Goal: Check status: Check status

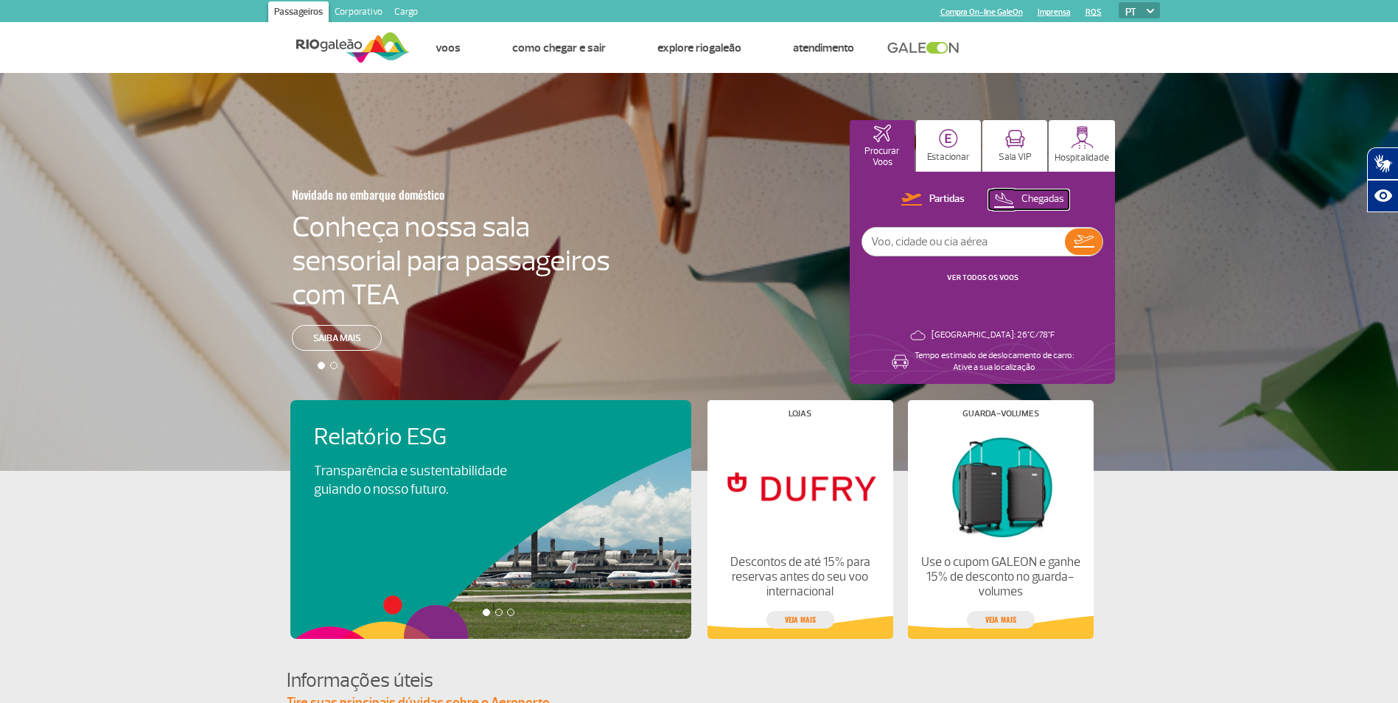
click at [1058, 201] on p "Chegadas" at bounding box center [1043, 199] width 43 height 14
click at [1069, 232] on button at bounding box center [1084, 241] width 38 height 27
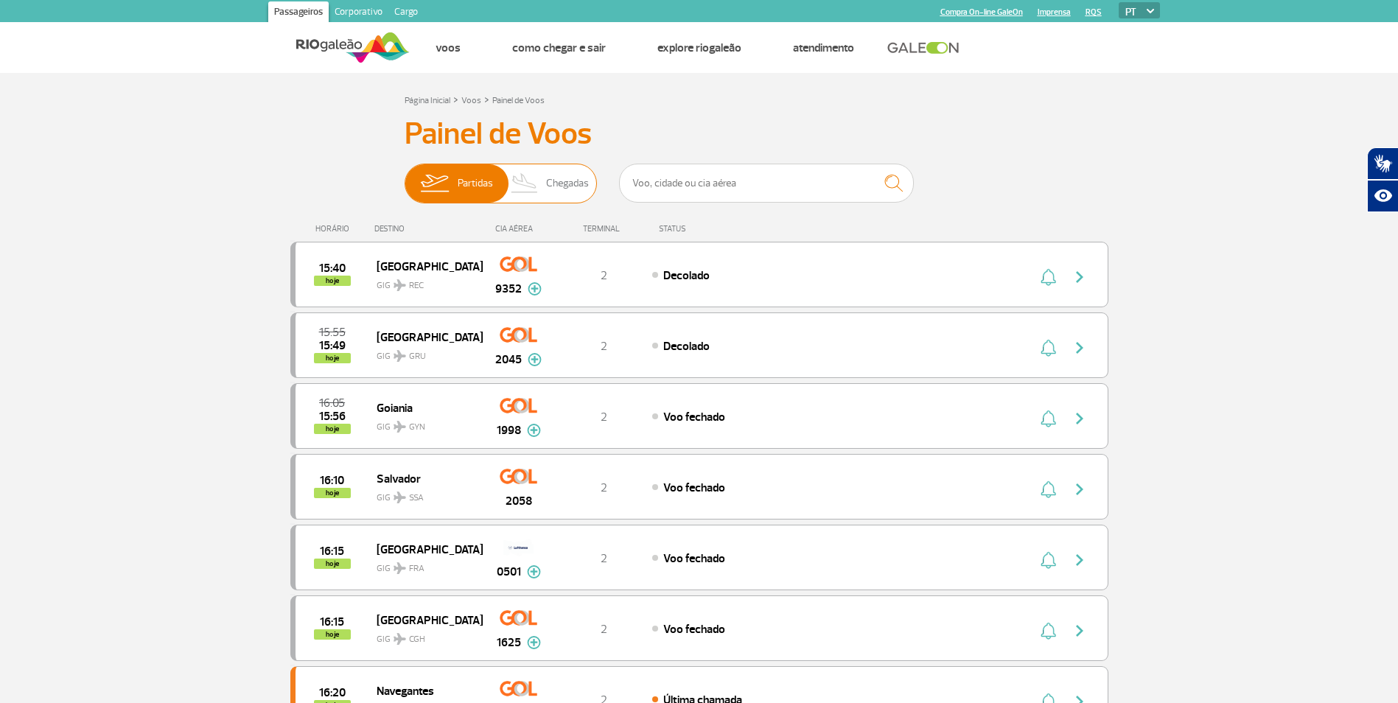
click at [567, 179] on span "Chegadas" at bounding box center [567, 183] width 43 height 38
click at [405, 176] on input "Partidas Chegadas" at bounding box center [405, 176] width 0 height 0
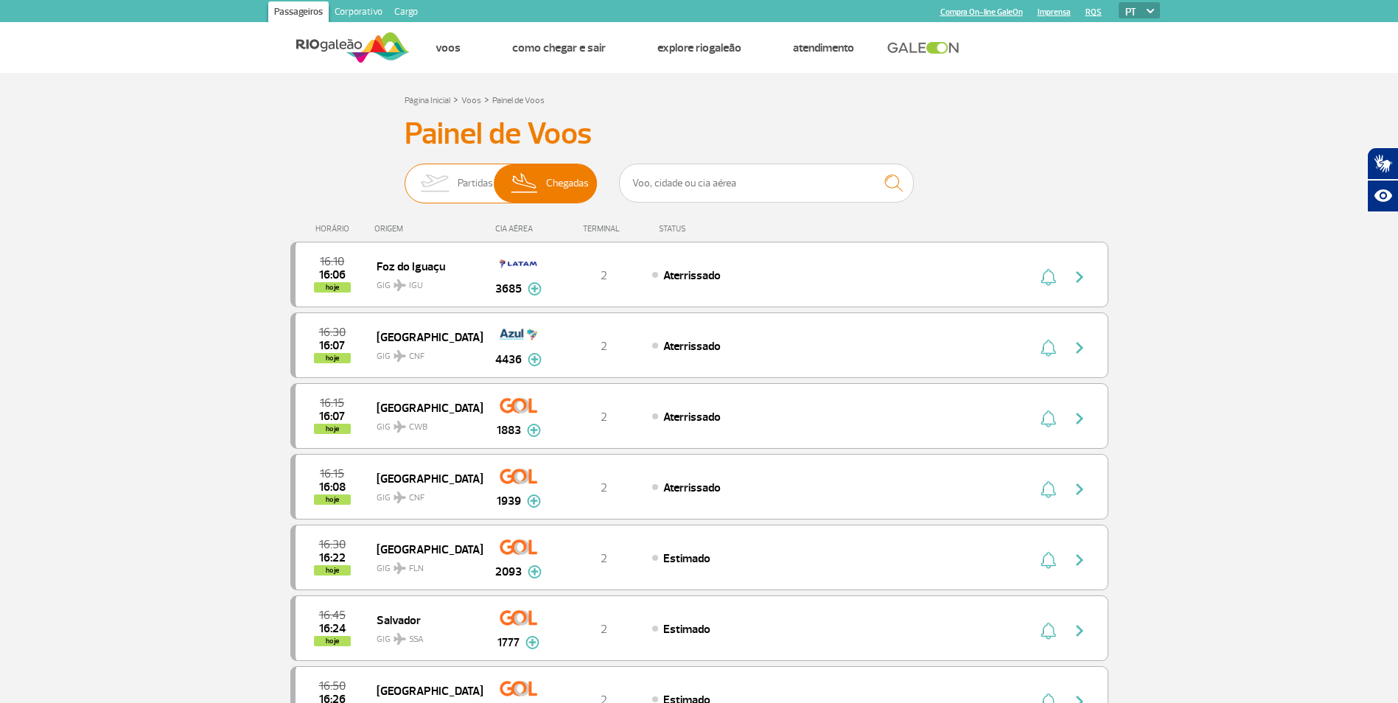
click at [445, 188] on img at bounding box center [434, 183] width 46 height 38
click at [405, 176] on input "Partidas Chegadas" at bounding box center [405, 176] width 0 height 0
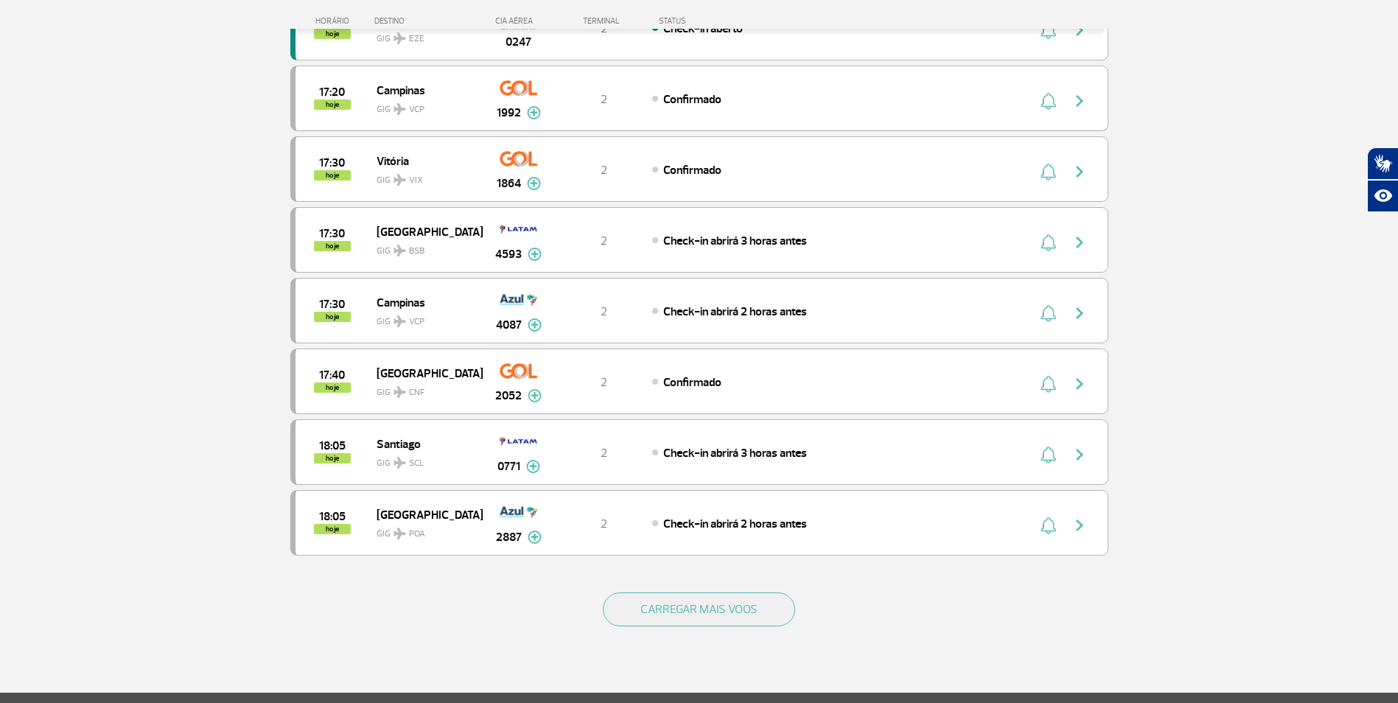
scroll to position [1179, 0]
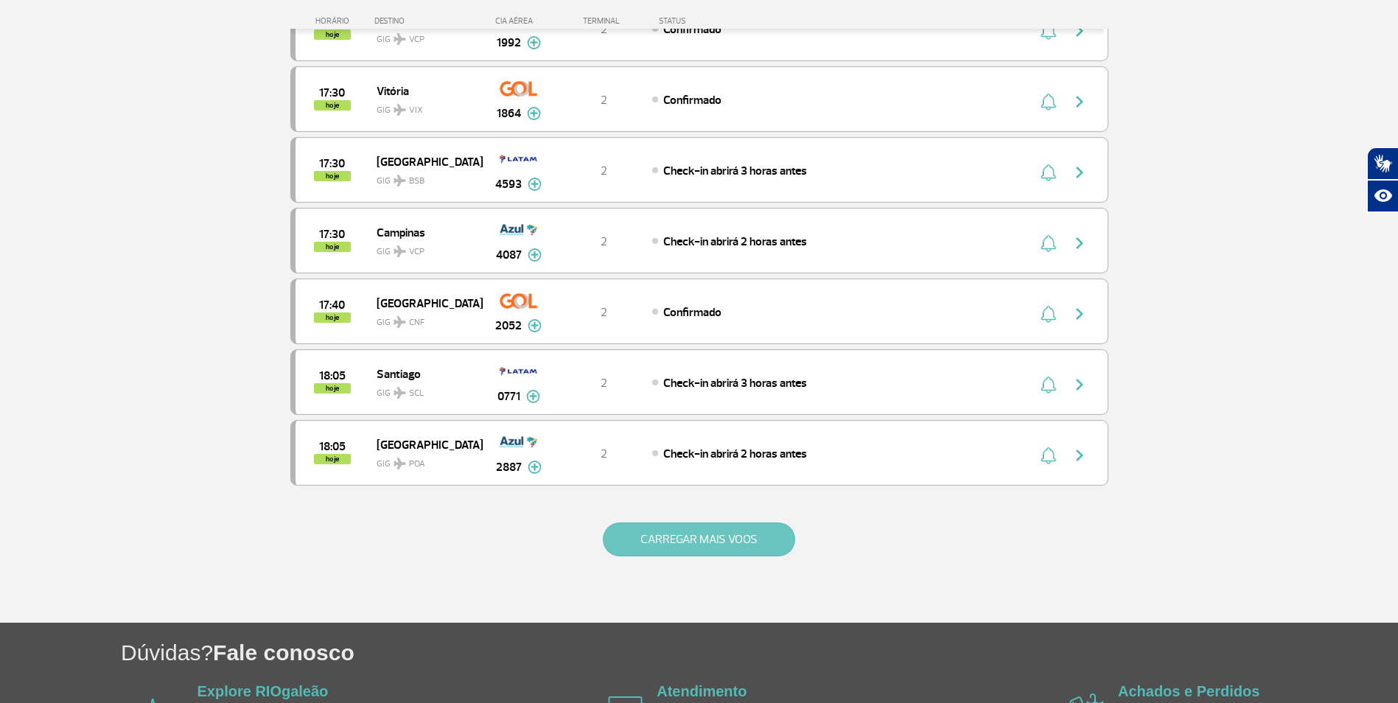
click at [635, 549] on button "CARREGAR MAIS VOOS" at bounding box center [699, 540] width 192 height 34
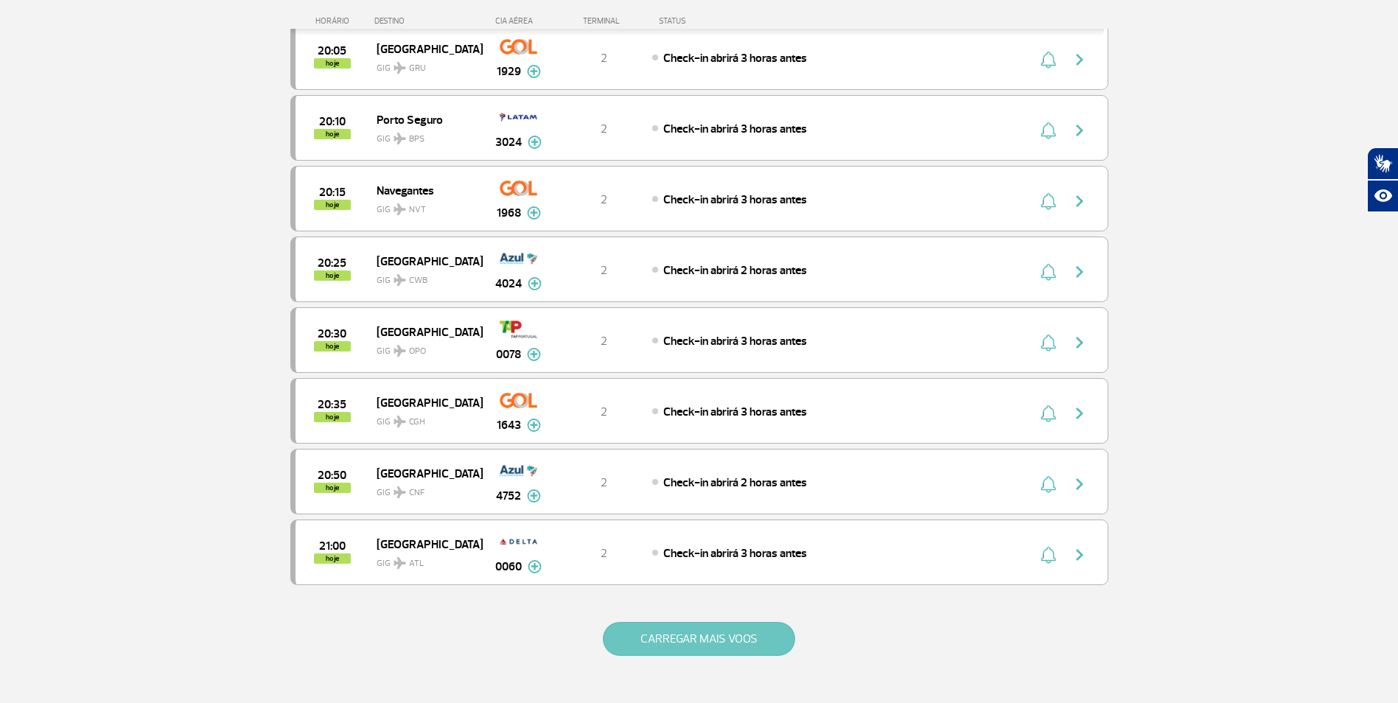
scroll to position [2506, 0]
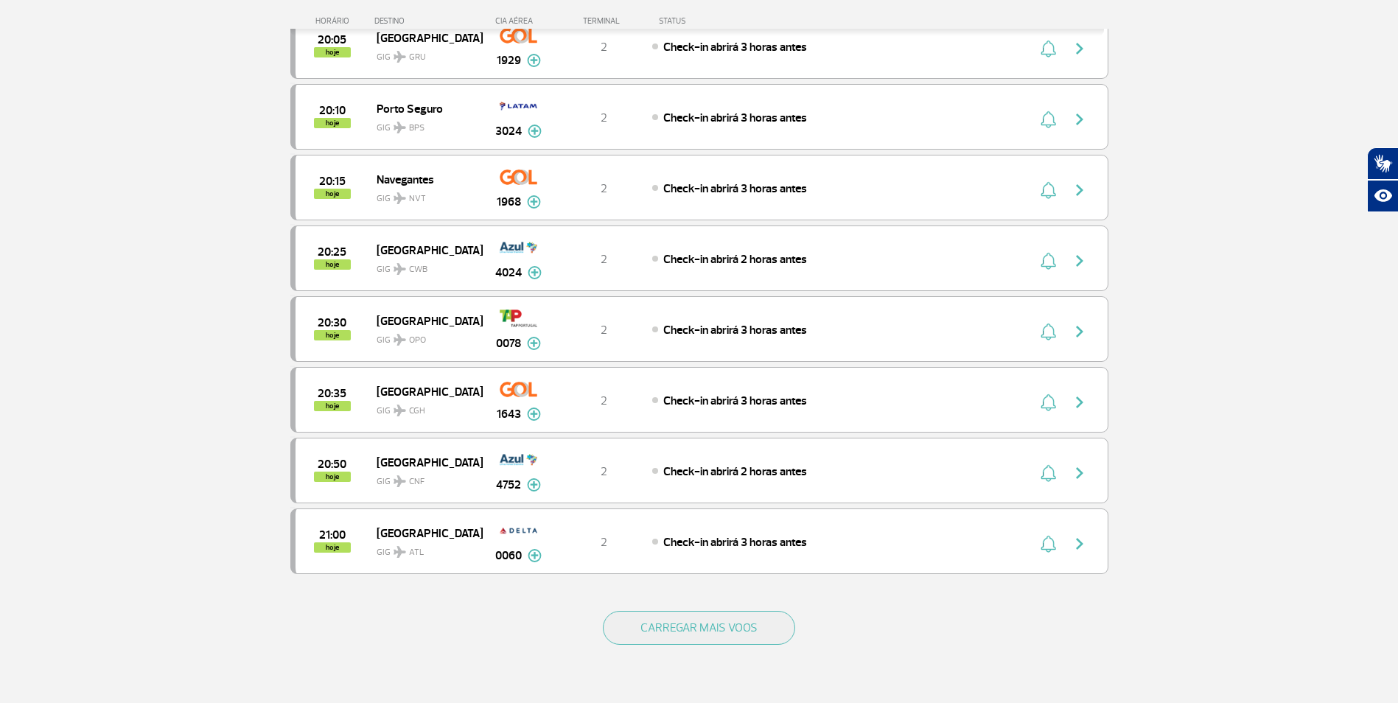
drag, startPoint x: 665, startPoint y: 633, endPoint x: 668, endPoint y: 648, distance: 15.2
click at [668, 648] on div "CARREGAR MAIS VOOS" at bounding box center [699, 652] width 818 height 119
click at [670, 629] on button "CARREGAR MAIS VOOS" at bounding box center [699, 628] width 192 height 34
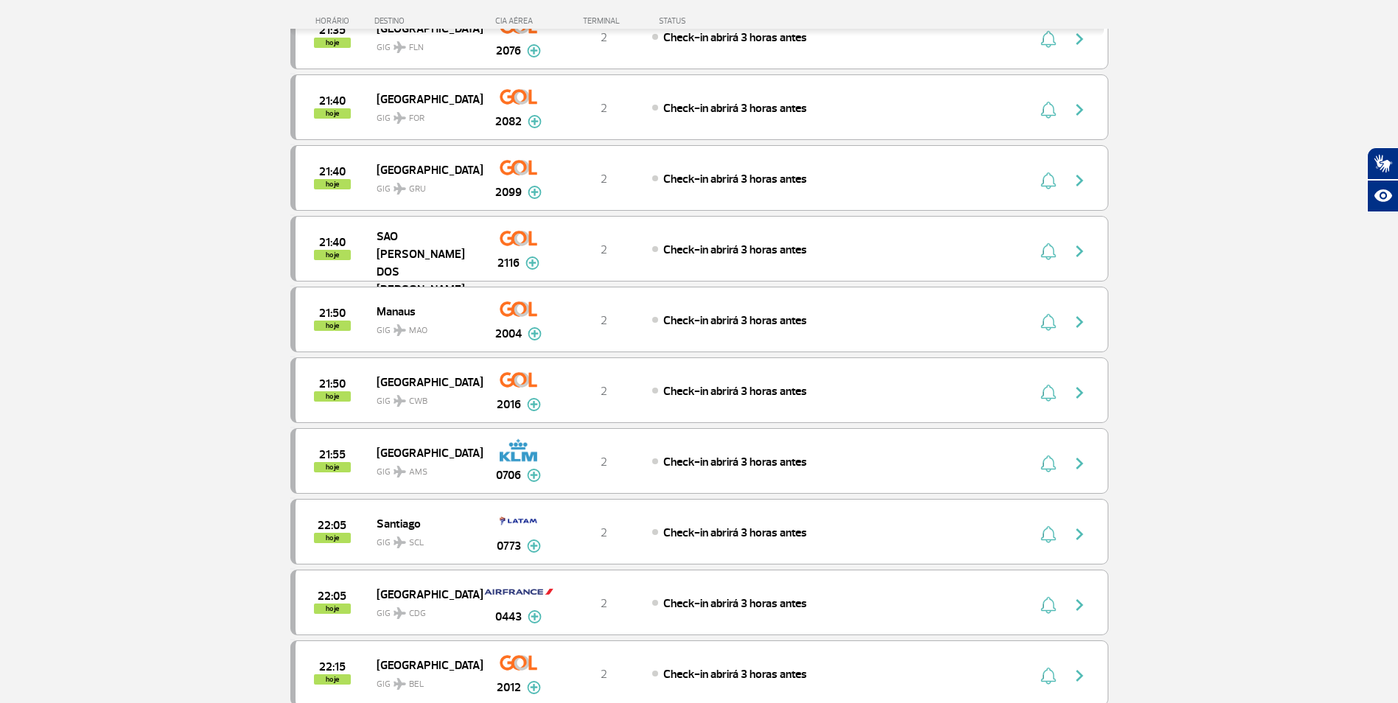
scroll to position [3685, 0]
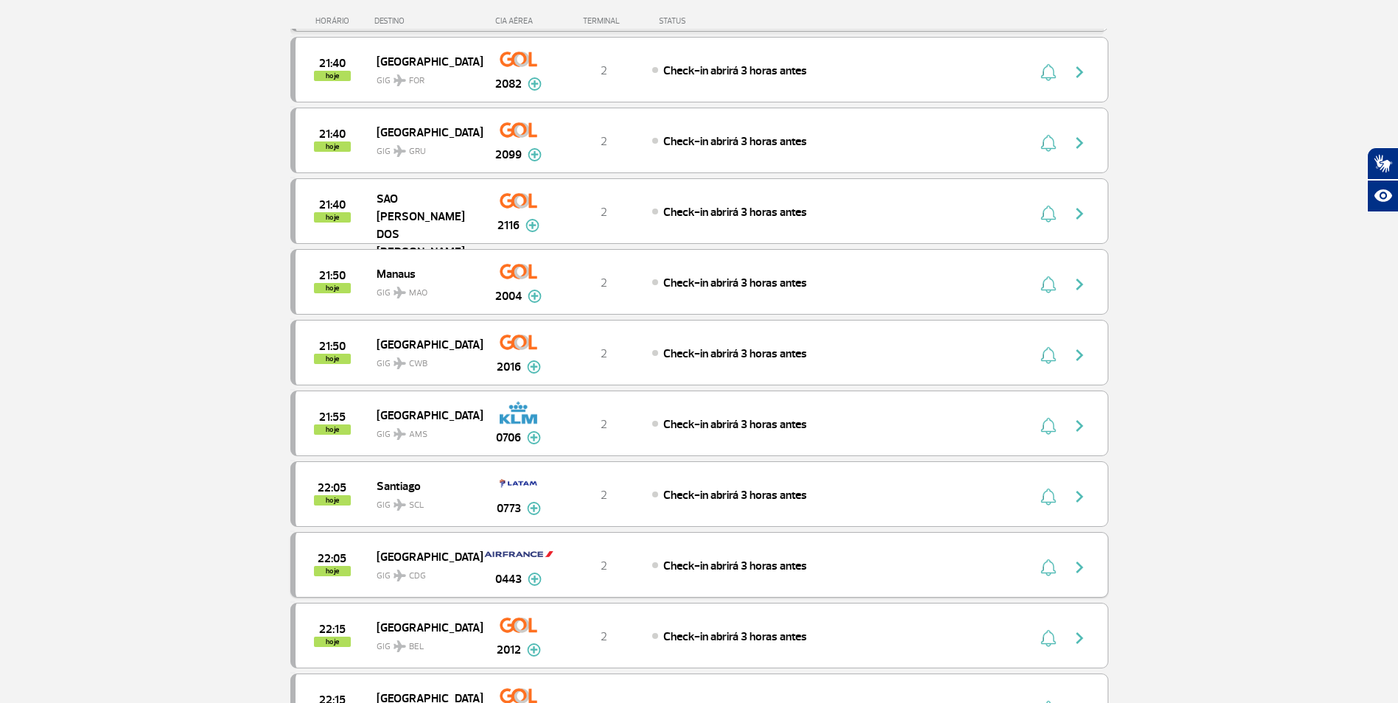
click at [573, 549] on div "22:05 hoje Paris GIG CDG 0443 2 Check-in abrirá 3 horas antes Parcerias: China …" at bounding box center [699, 565] width 818 height 66
click at [1081, 570] on img "button" at bounding box center [1080, 568] width 18 height 18
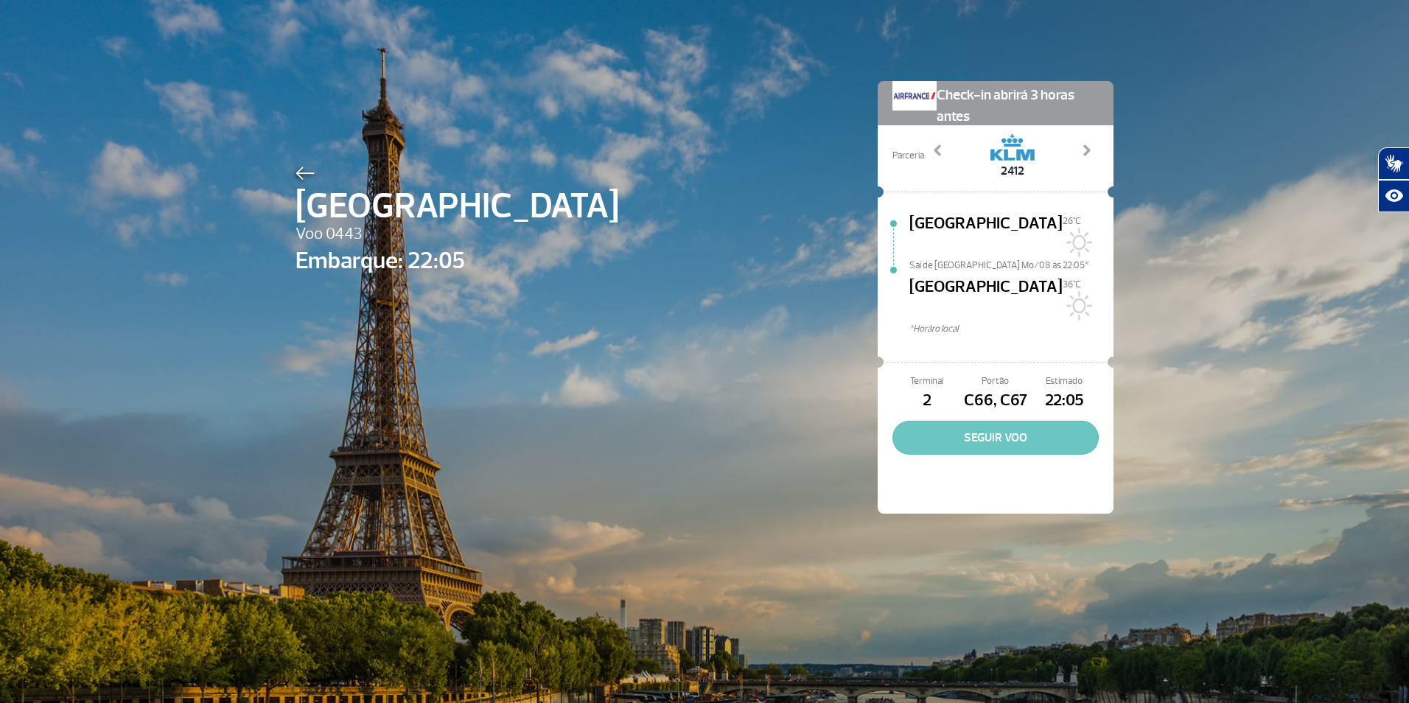
click at [996, 421] on button "SEGUIR VOO" at bounding box center [996, 438] width 206 height 34
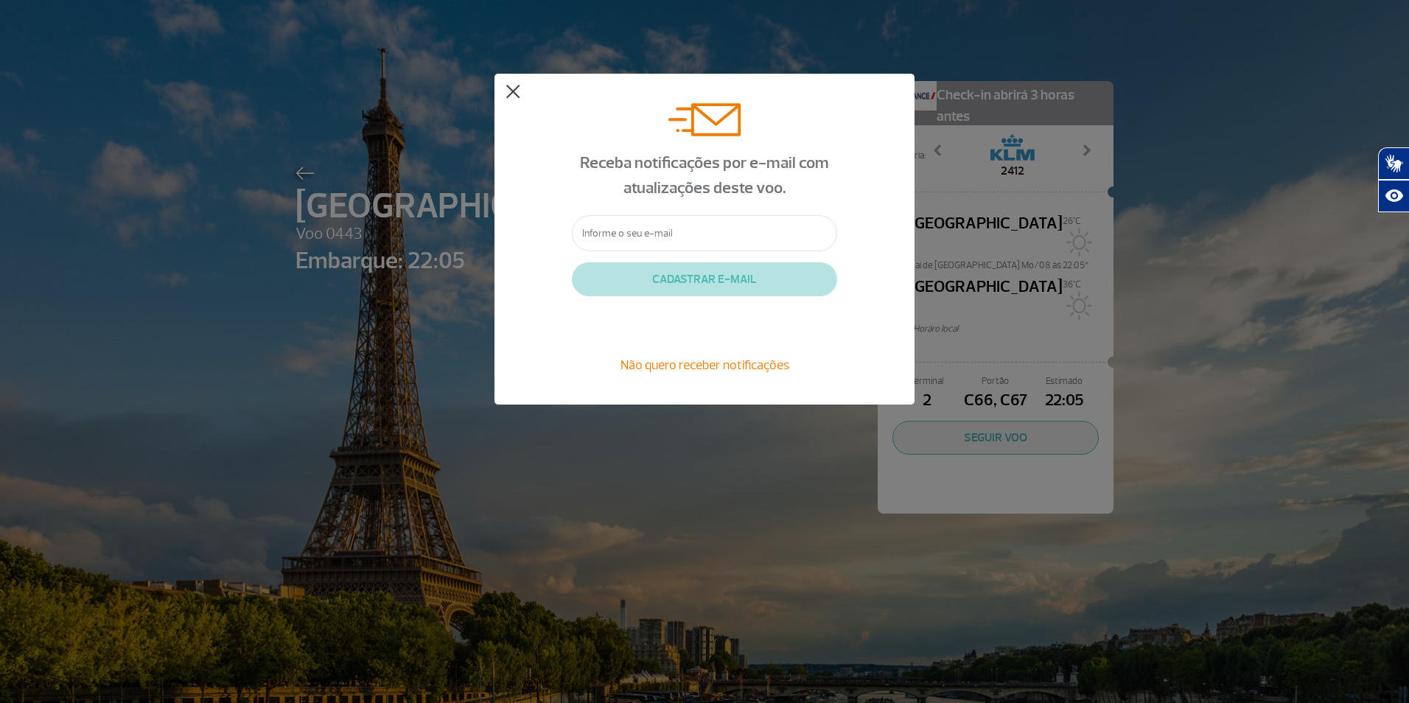
click at [506, 90] on div "Receba notificações por e-mail com atualizações deste voo. CADASTRAR E-MAIL Não…" at bounding box center [705, 239] width 420 height 331
click at [511, 82] on div "Receba notificações por e-mail com atualizações deste voo. CADASTRAR E-MAIL Não…" at bounding box center [705, 239] width 420 height 331
click at [512, 87] on button at bounding box center [513, 92] width 15 height 15
